Goal: Navigation & Orientation: Find specific page/section

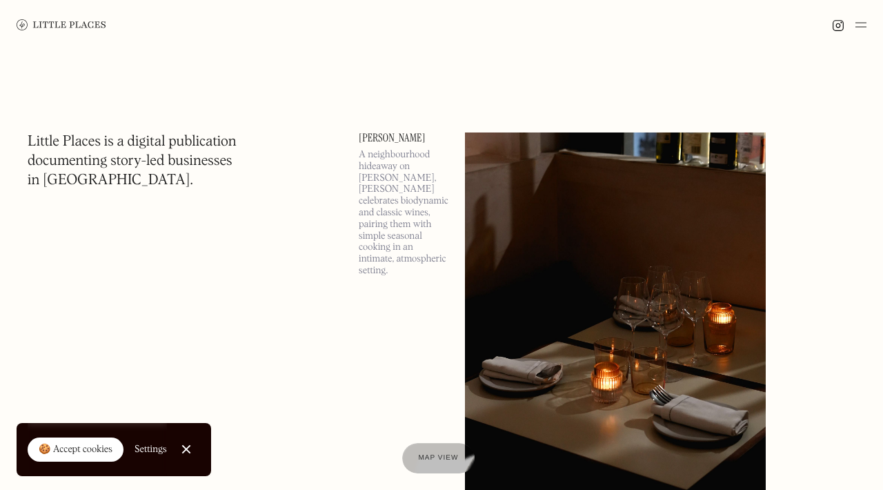
click at [865, 27] on img at bounding box center [861, 25] width 11 height 17
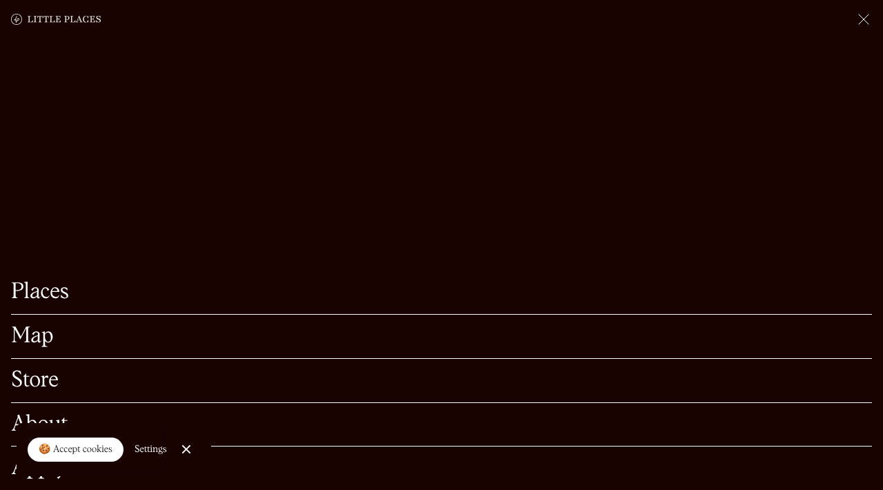
click at [36, 344] on link "Map" at bounding box center [441, 336] width 861 height 21
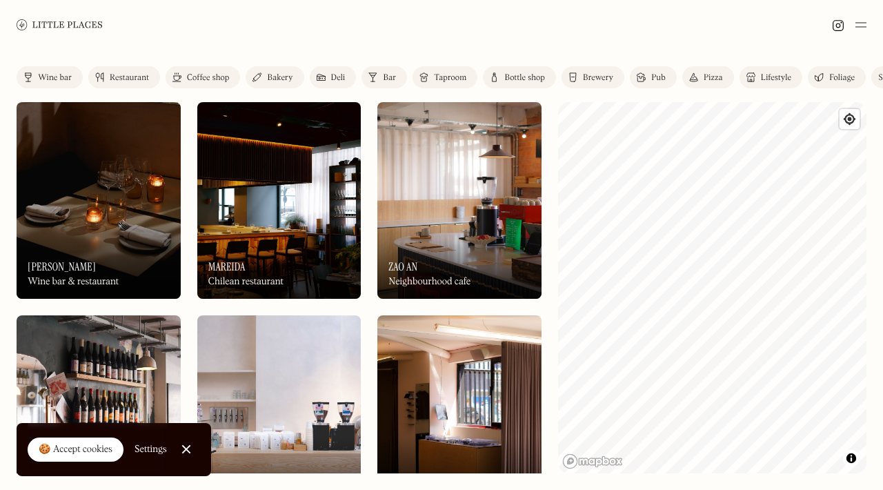
click at [462, 200] on img at bounding box center [459, 200] width 164 height 197
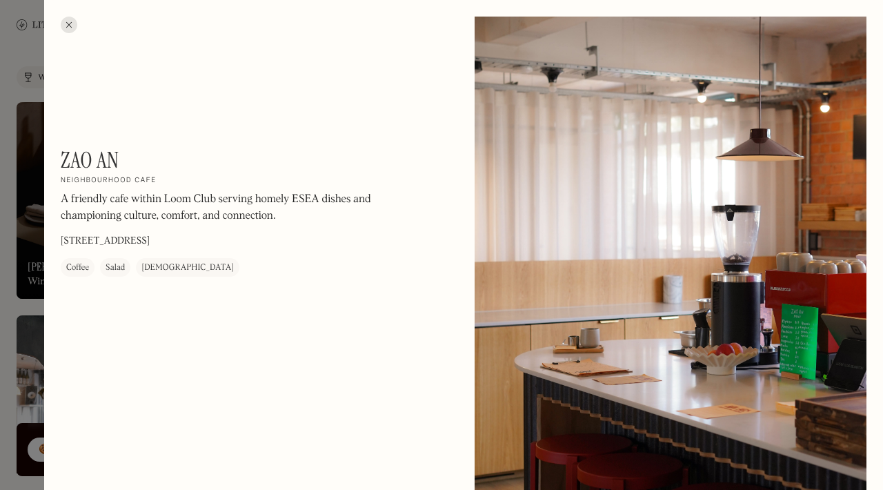
click at [93, 159] on h1 "Zao An" at bounding box center [90, 160] width 59 height 26
copy div "Zao An On Our Radar"
click at [32, 47] on div at bounding box center [441, 245] width 883 height 490
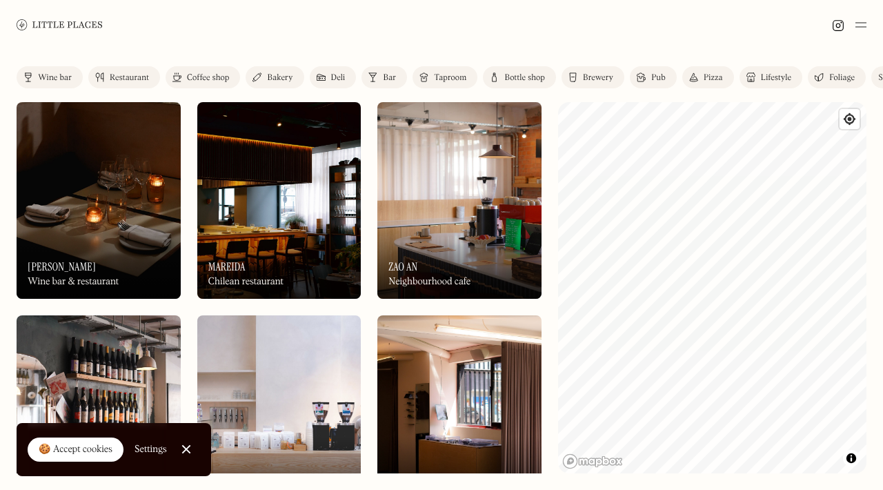
click at [186, 445] on link "Close Cookie Popup" at bounding box center [187, 449] width 28 height 28
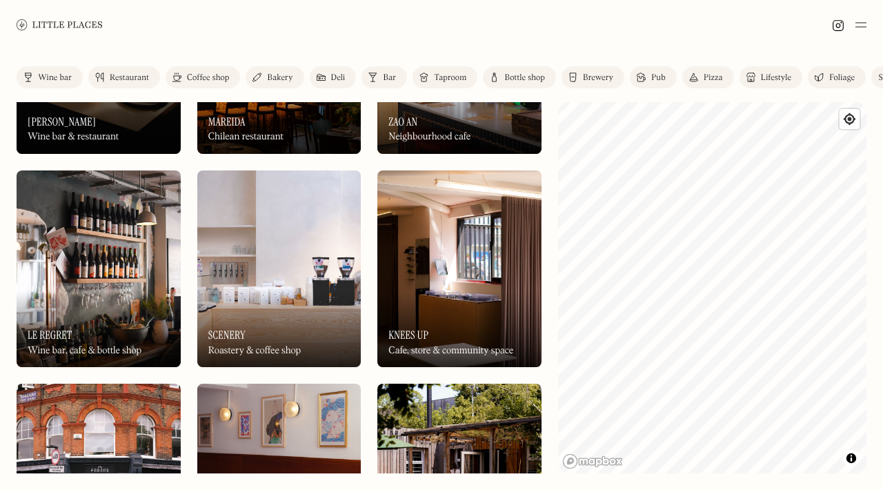
scroll to position [18, 0]
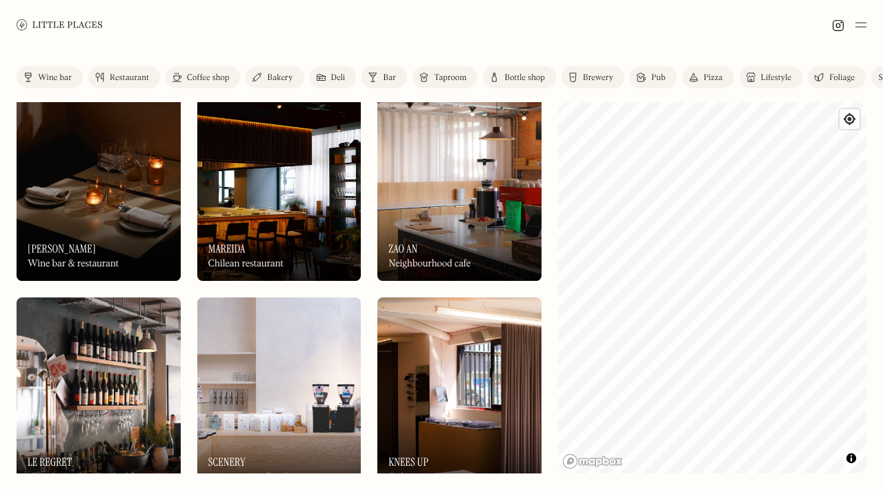
click at [196, 83] on link "Coffee shop" at bounding box center [203, 77] width 75 height 22
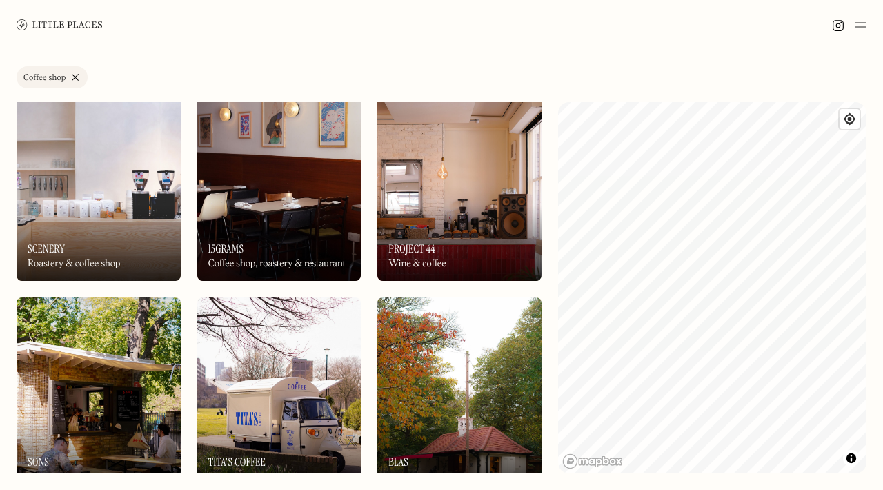
scroll to position [68, 0]
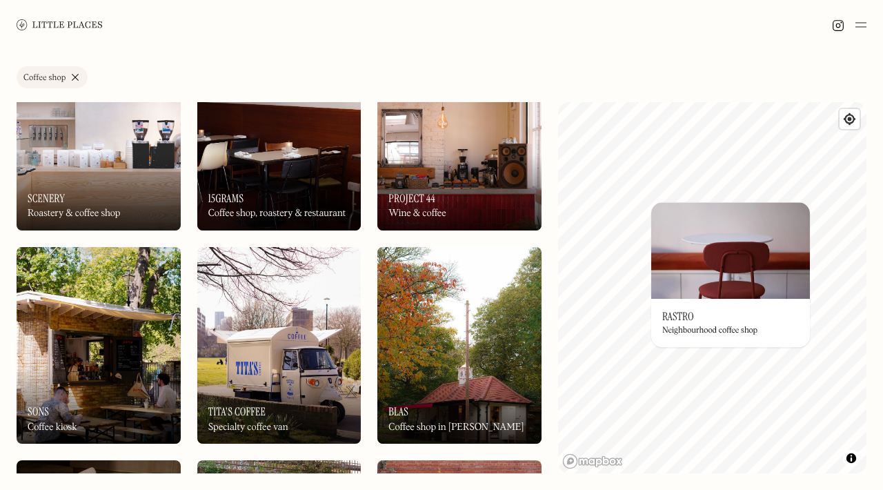
click at [736, 262] on img at bounding box center [730, 250] width 159 height 97
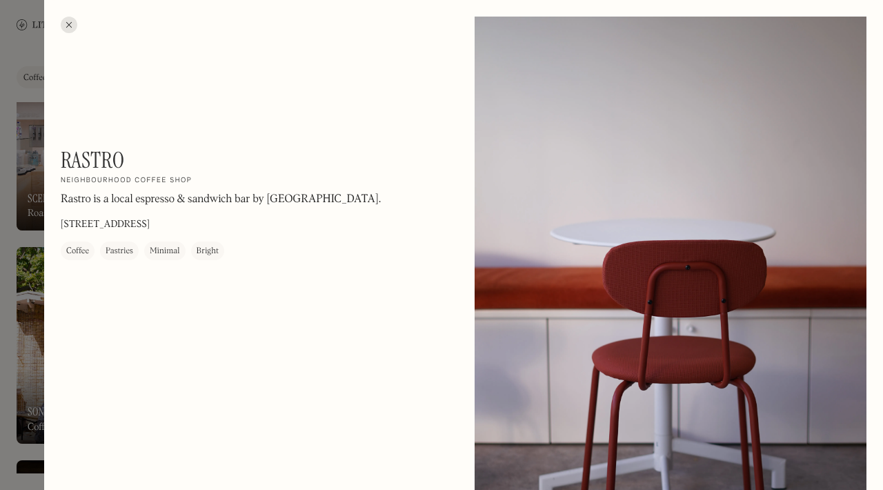
click at [14, 111] on div at bounding box center [441, 245] width 883 height 490
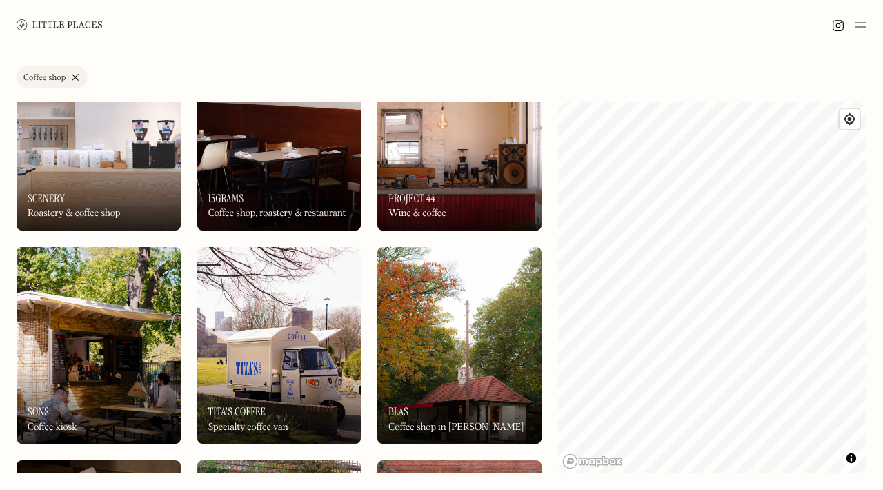
click at [79, 82] on link "Coffee shop" at bounding box center [52, 77] width 71 height 22
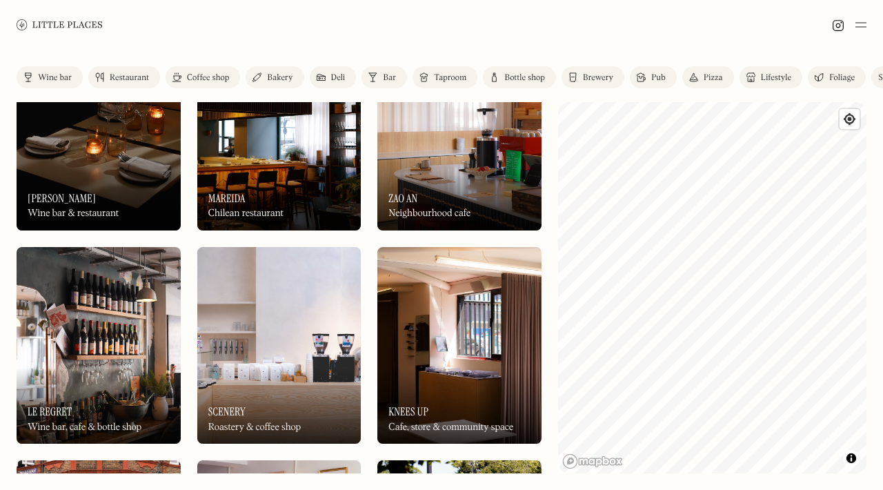
click at [271, 75] on div "Bakery" at bounding box center [280, 78] width 26 height 8
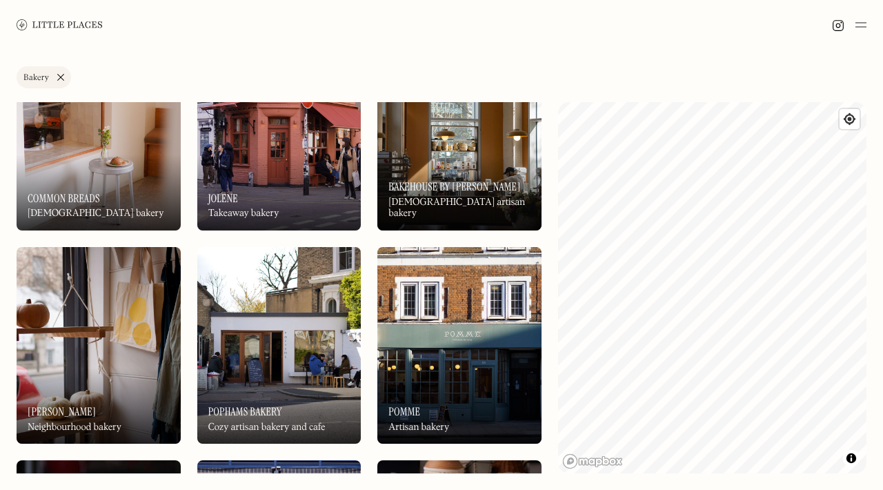
click at [60, 74] on link "Bakery" at bounding box center [44, 77] width 55 height 22
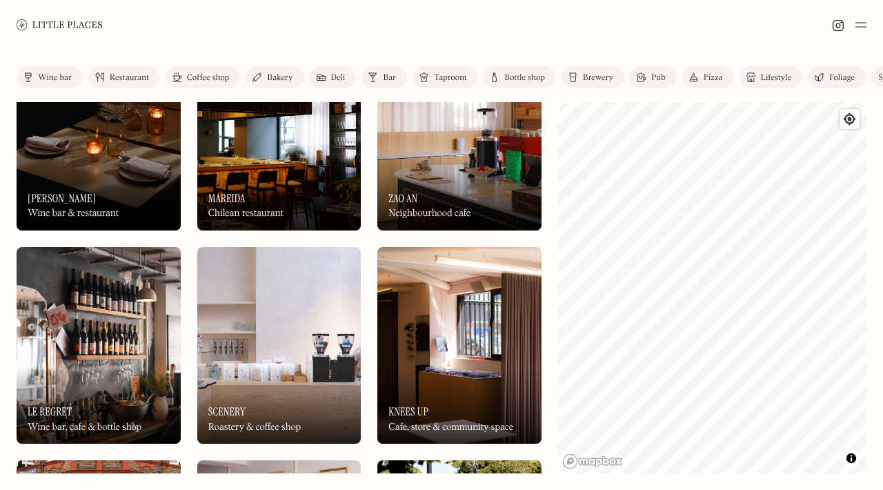
click at [213, 76] on div "Coffee shop" at bounding box center [208, 78] width 42 height 8
